Goal: Transaction & Acquisition: Purchase product/service

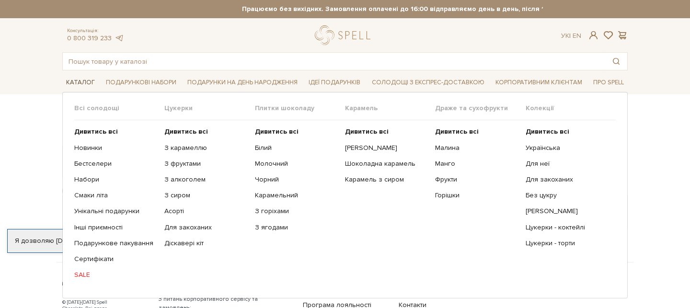
click at [89, 83] on span "Каталог" at bounding box center [80, 82] width 36 height 15
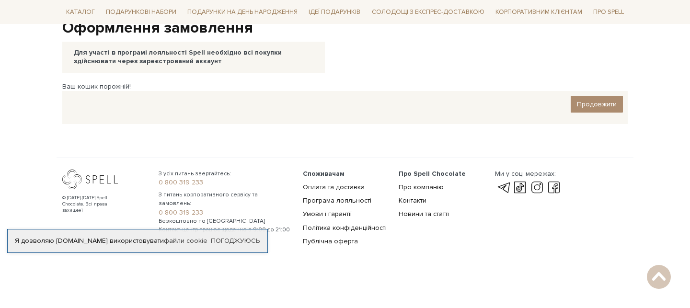
scroll to position [18, 0]
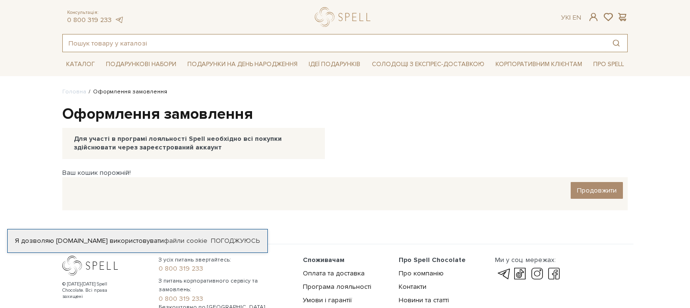
click at [180, 44] on input "text" at bounding box center [334, 43] width 543 height 17
type input "g"
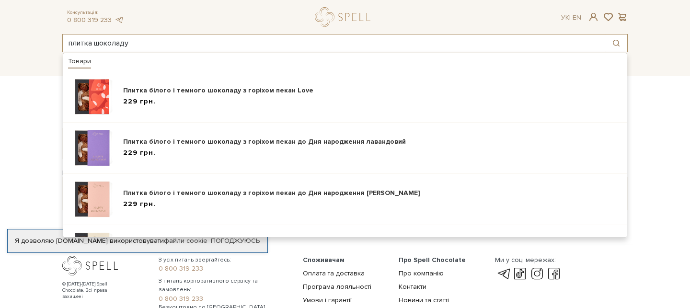
type input "плитка шоколаду"
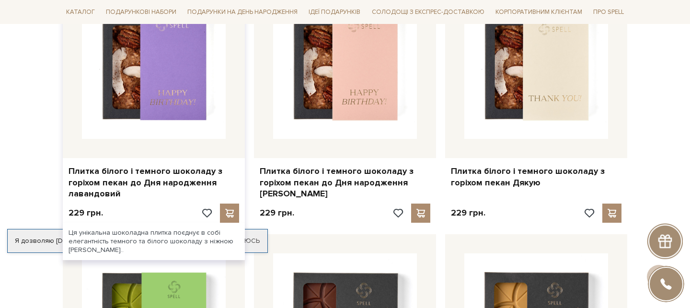
scroll to position [239, 0]
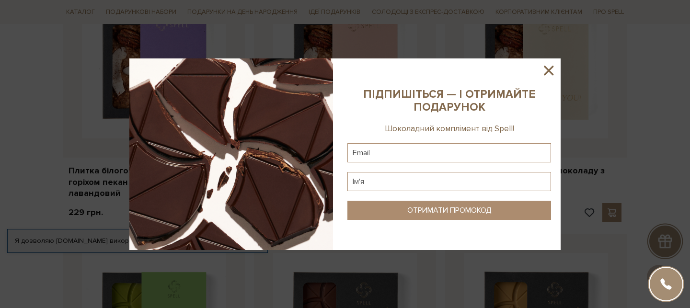
click at [552, 72] on icon at bounding box center [549, 70] width 16 height 16
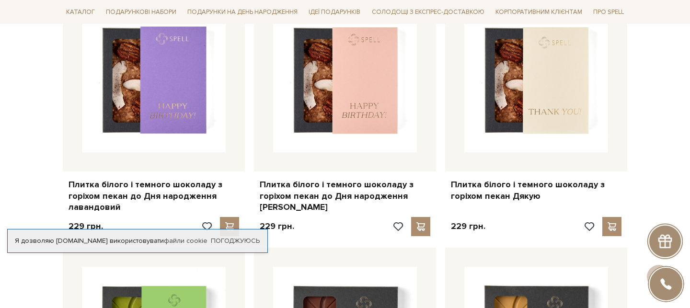
scroll to position [223, 0]
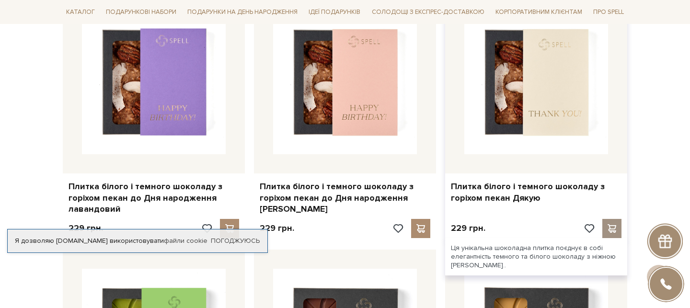
click at [614, 224] on span at bounding box center [612, 228] width 12 height 9
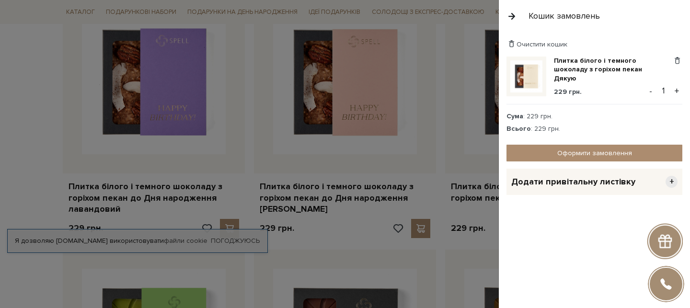
click at [398, 240] on div at bounding box center [345, 154] width 690 height 308
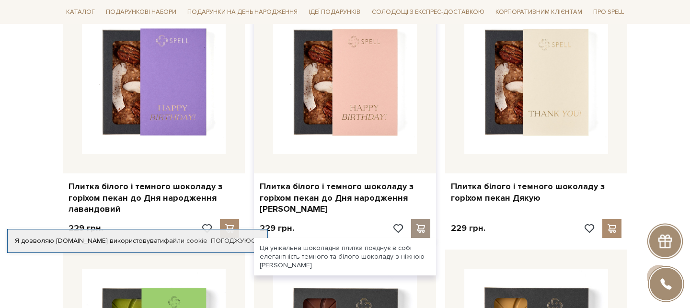
click at [413, 233] on div at bounding box center [420, 228] width 19 height 19
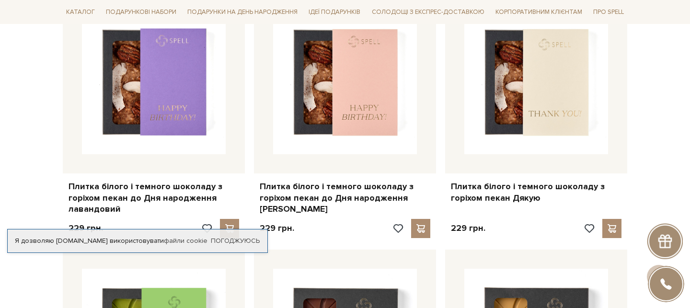
click at [286, 150] on div at bounding box center [345, 154] width 690 height 308
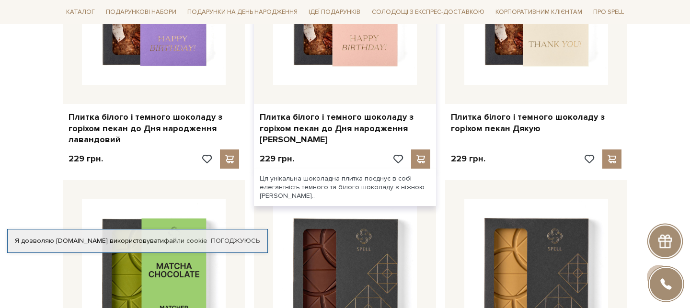
scroll to position [302, 0]
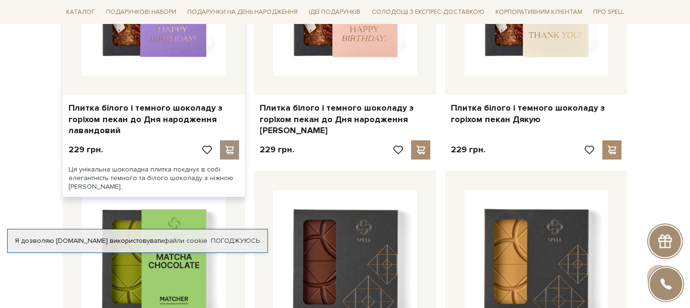
click at [232, 151] on span at bounding box center [230, 150] width 12 height 9
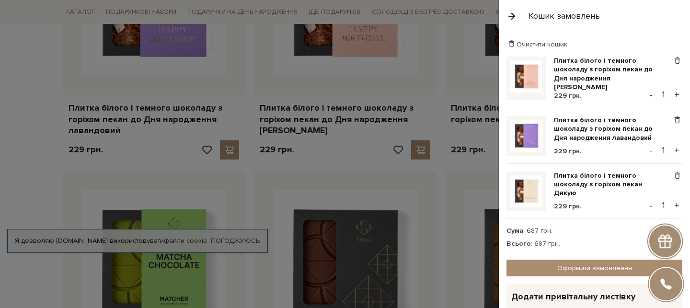
click at [680, 91] on button "+" at bounding box center [677, 95] width 11 height 14
click at [677, 148] on button "+" at bounding box center [677, 150] width 11 height 14
click at [678, 199] on button "+" at bounding box center [677, 205] width 11 height 14
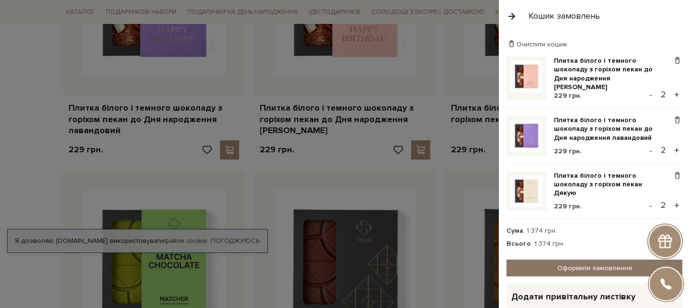
click at [627, 269] on link "Оформити замовлення" at bounding box center [595, 268] width 176 height 17
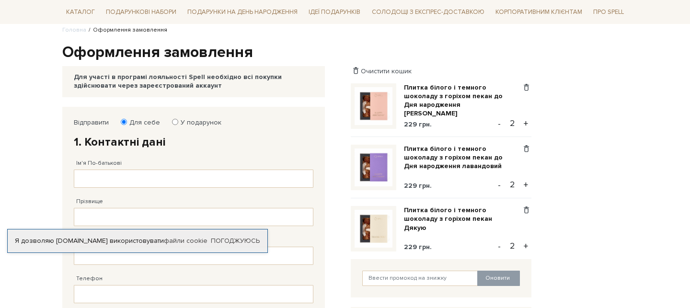
scroll to position [103, 0]
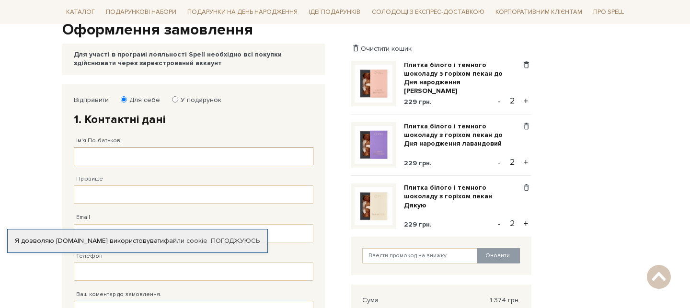
click at [183, 154] on input "Ім'я По-батькові" at bounding box center [194, 156] width 240 height 18
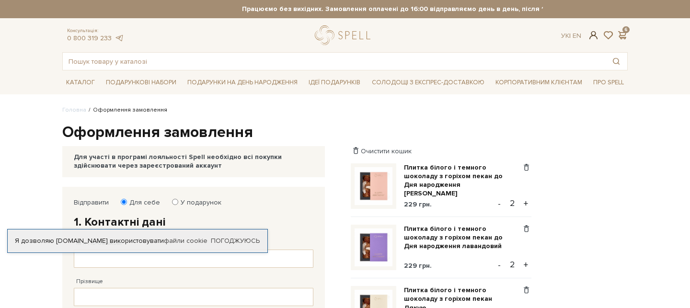
click at [592, 39] on span at bounding box center [594, 35] width 12 height 10
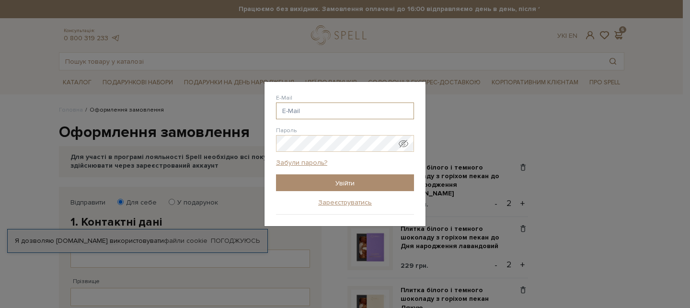
click at [335, 107] on input "E-Mail" at bounding box center [345, 111] width 138 height 17
type input "р"
type input "halina.k@lineir.me"
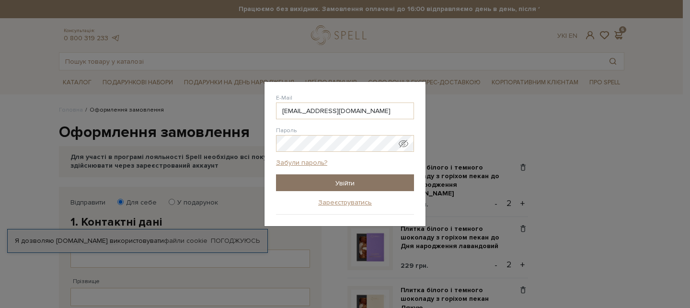
click at [350, 186] on input "Увійти" at bounding box center [345, 182] width 138 height 17
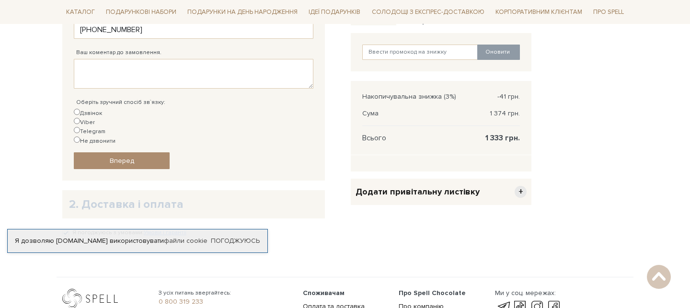
scroll to position [310, 0]
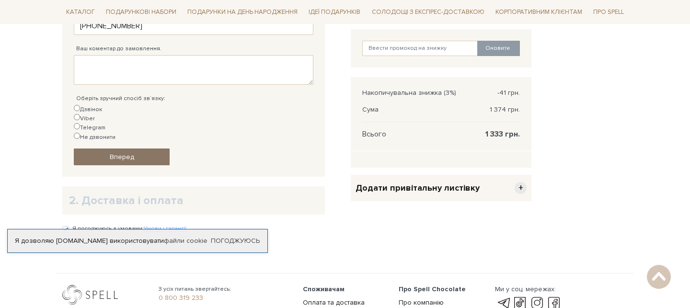
click at [142, 149] on link "Вперед" at bounding box center [122, 157] width 96 height 17
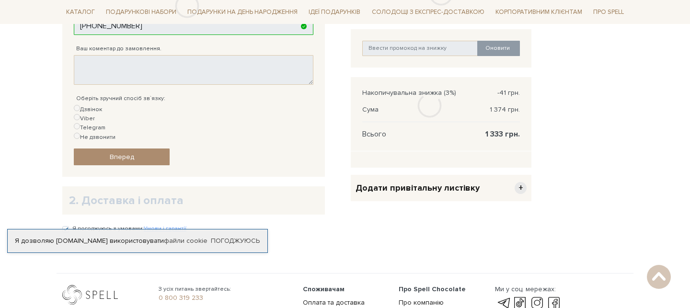
scroll to position [186, 0]
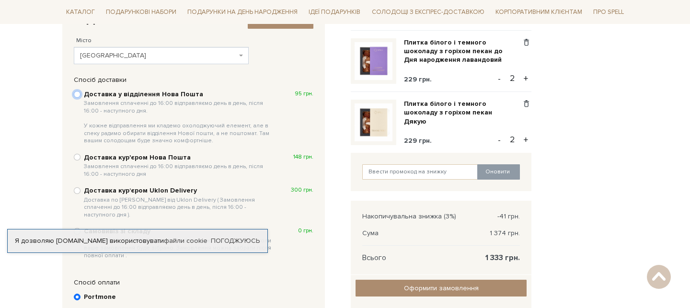
click at [74, 95] on input "Доставка у відділення Нова Пошта Замовлення сплаченні до 16:00 відправляємо ден…" at bounding box center [77, 94] width 7 height 7
radio input "true"
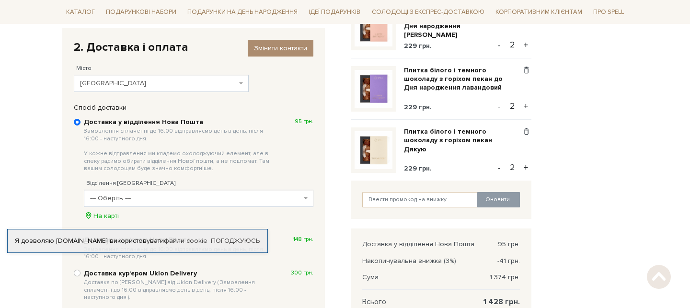
scroll to position [160, 0]
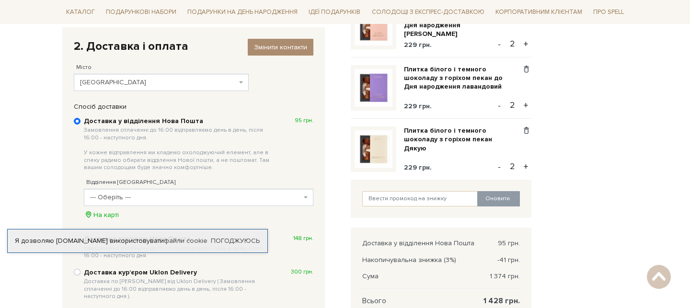
click at [120, 207] on div "Відділення Нової Пошти --- Оберіть --- Відділення №1: вул. Якова Шепеля, 1 Відд…" at bounding box center [199, 194] width 230 height 51
click at [122, 197] on span "--- Оберіть ---" at bounding box center [195, 198] width 211 height 10
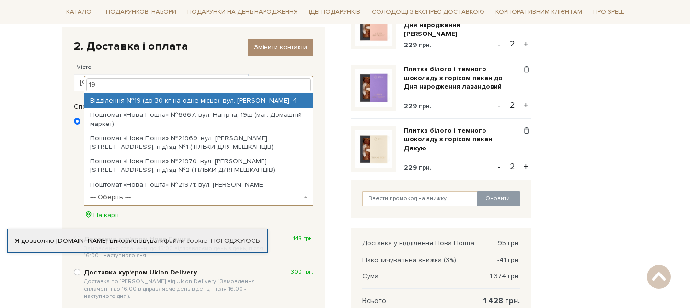
type input "19"
select select "Відділення №19 (до 30 кг на одне місце): вул. Івана Дзюби, 4"
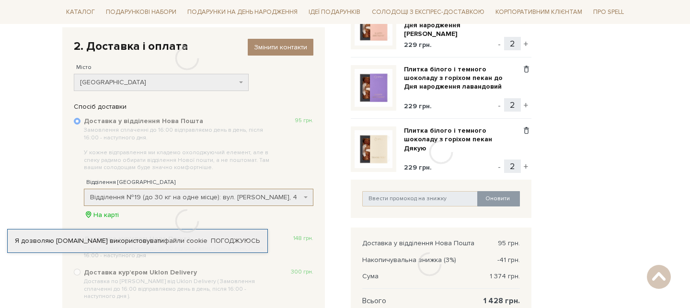
click at [44, 170] on body "Подарункові набори SALE Корпоративним клієнтам Доставка і оплата Консультація: …" at bounding box center [345, 199] width 690 height 719
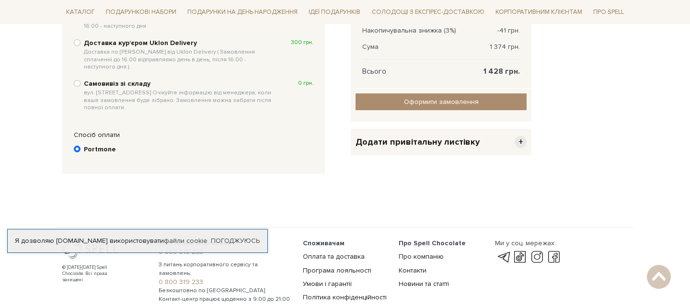
scroll to position [392, 0]
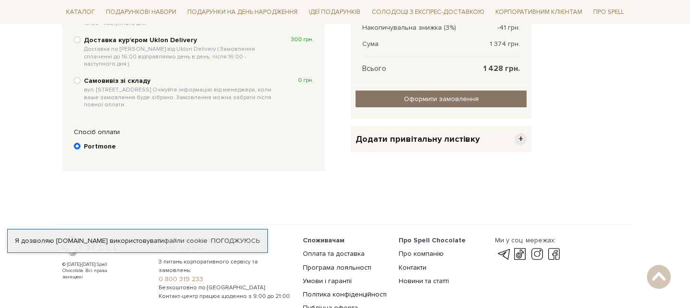
click at [466, 100] on input "Оформити замовлення" at bounding box center [441, 99] width 171 height 17
